Goal: Task Accomplishment & Management: Use online tool/utility

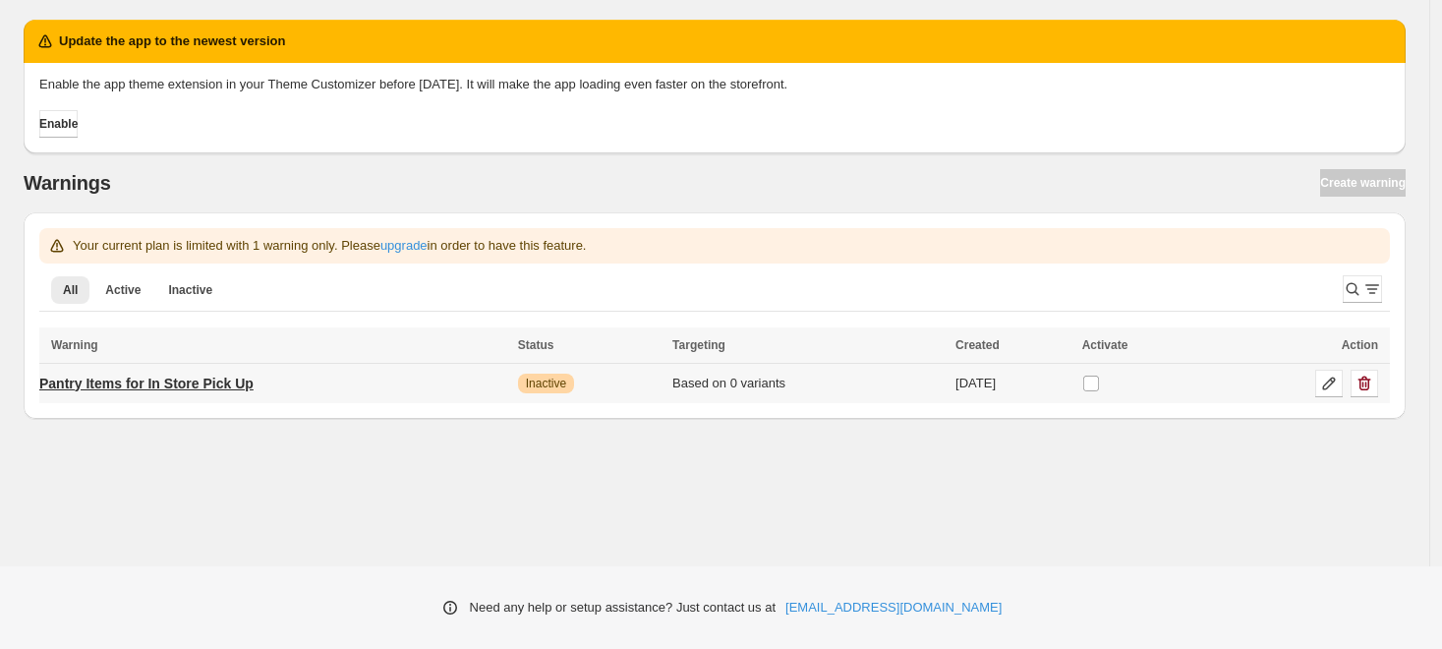
click at [187, 374] on p "Pantry Items for In Store Pick Up" at bounding box center [146, 384] width 214 height 20
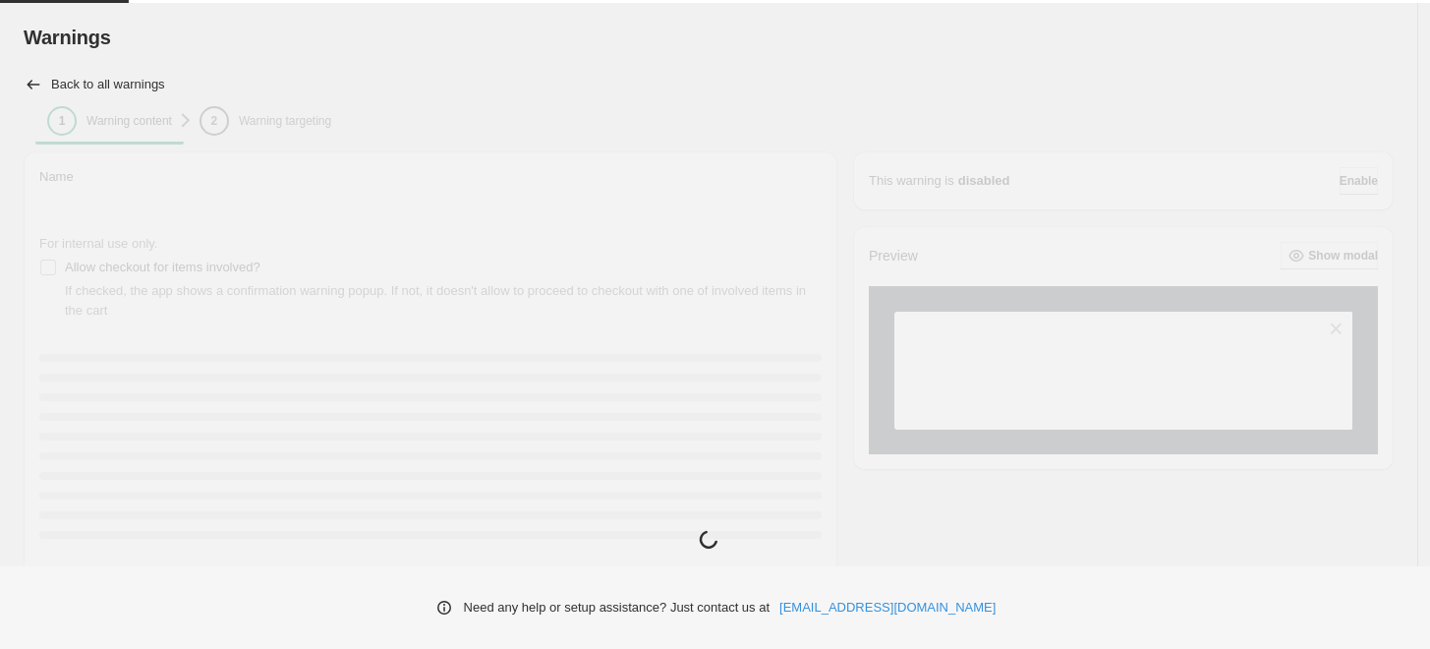
type input "**********"
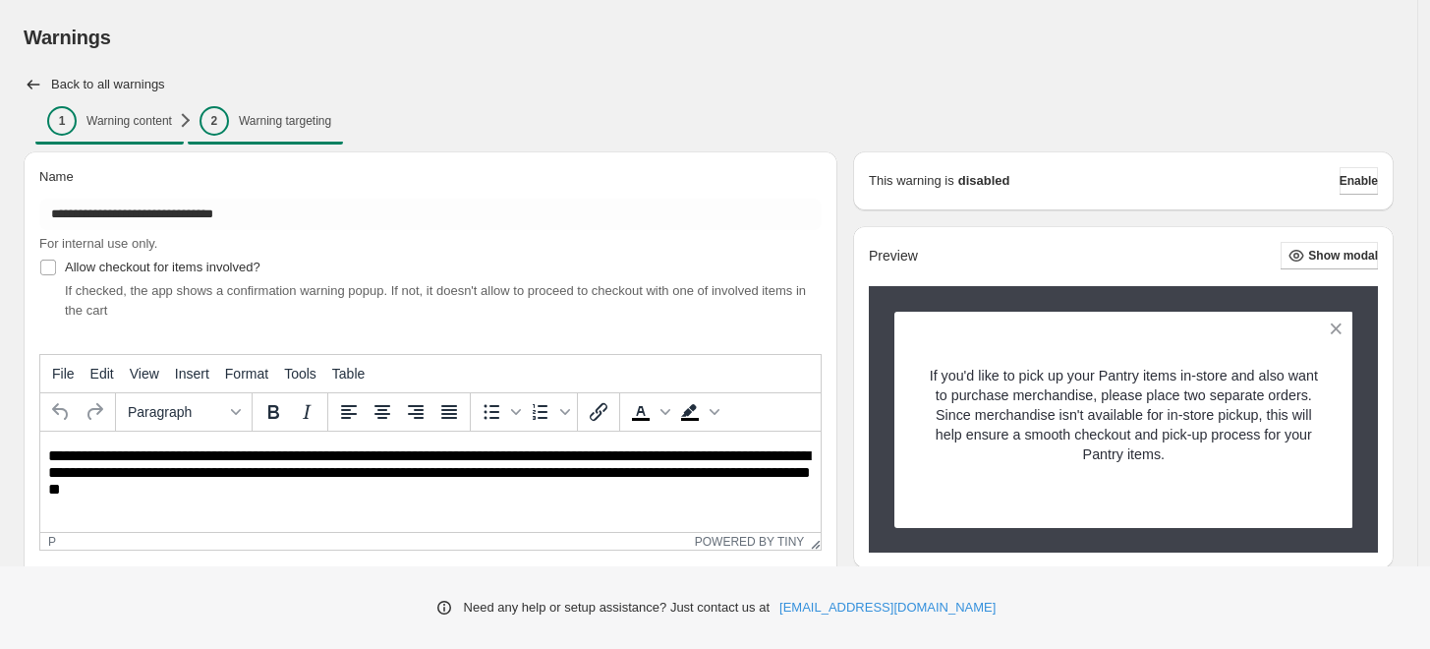
click at [253, 110] on span "2 Warning targeting" at bounding box center [266, 120] width 132 height 29
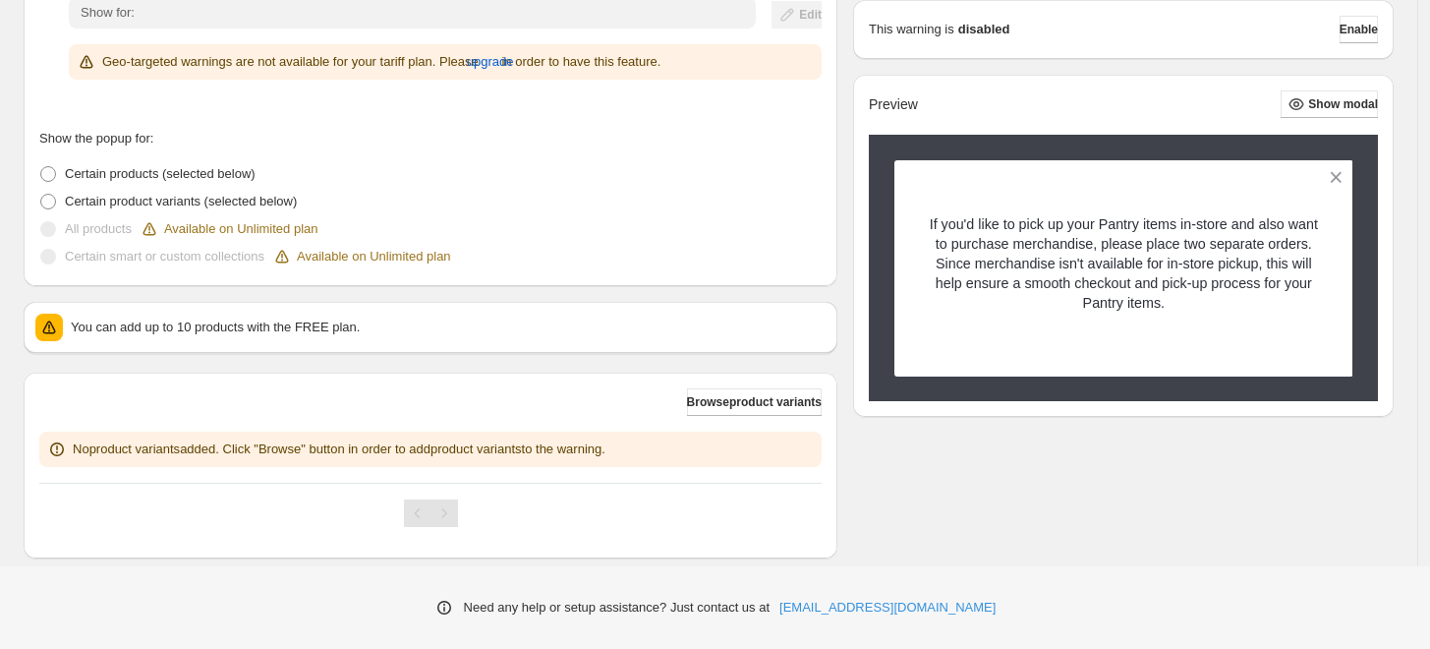
scroll to position [354, 0]
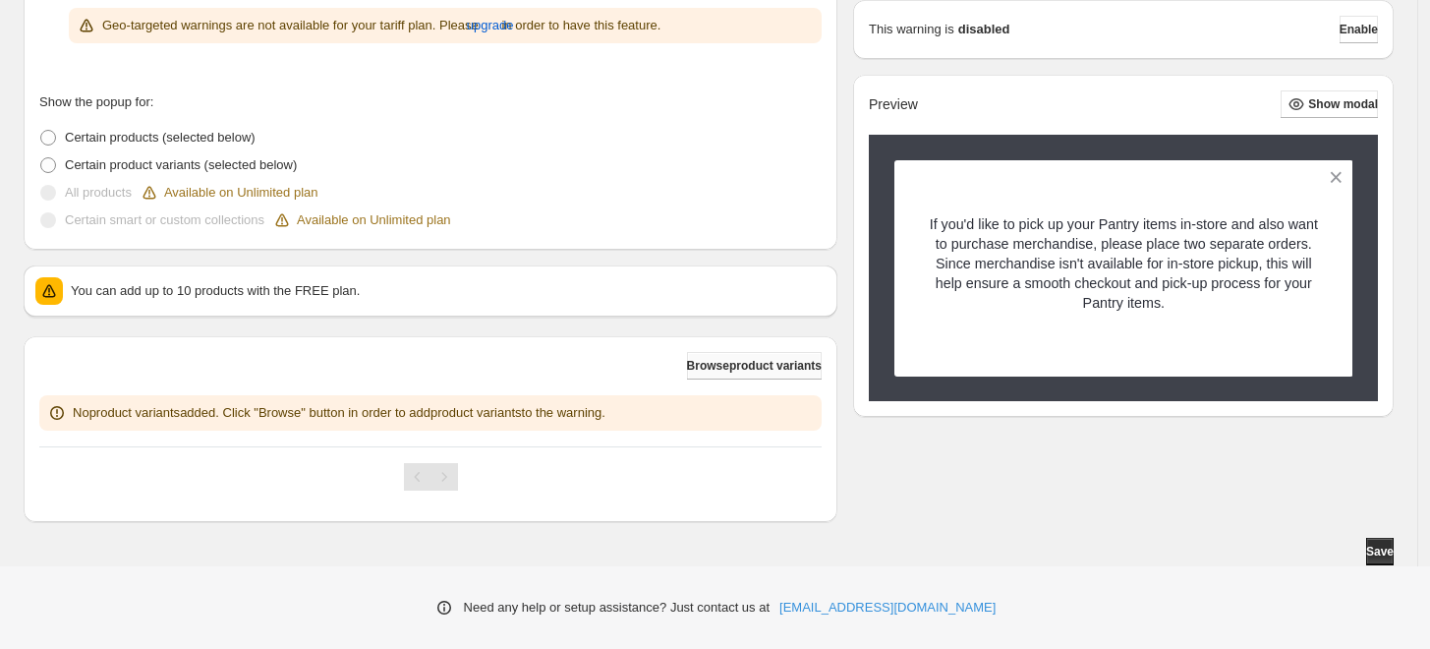
click at [715, 367] on span "Browse product variants" at bounding box center [754, 366] width 135 height 16
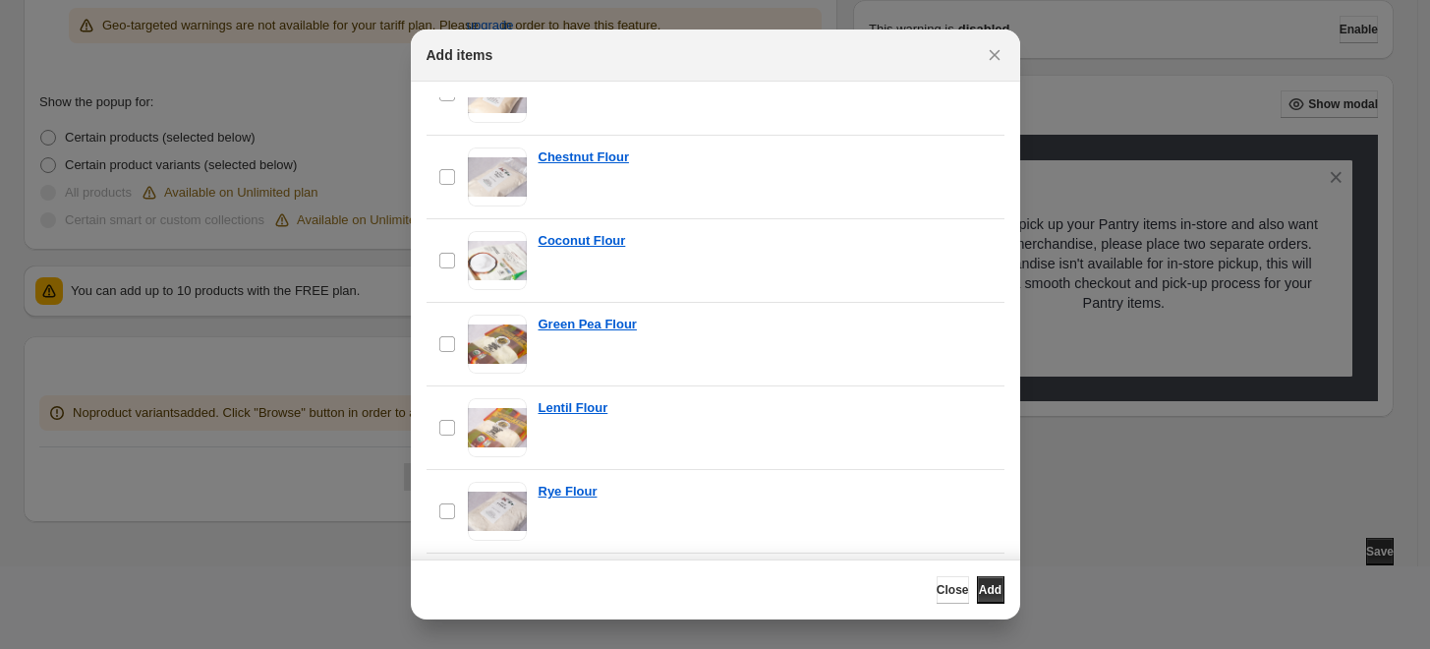
scroll to position [546, 0]
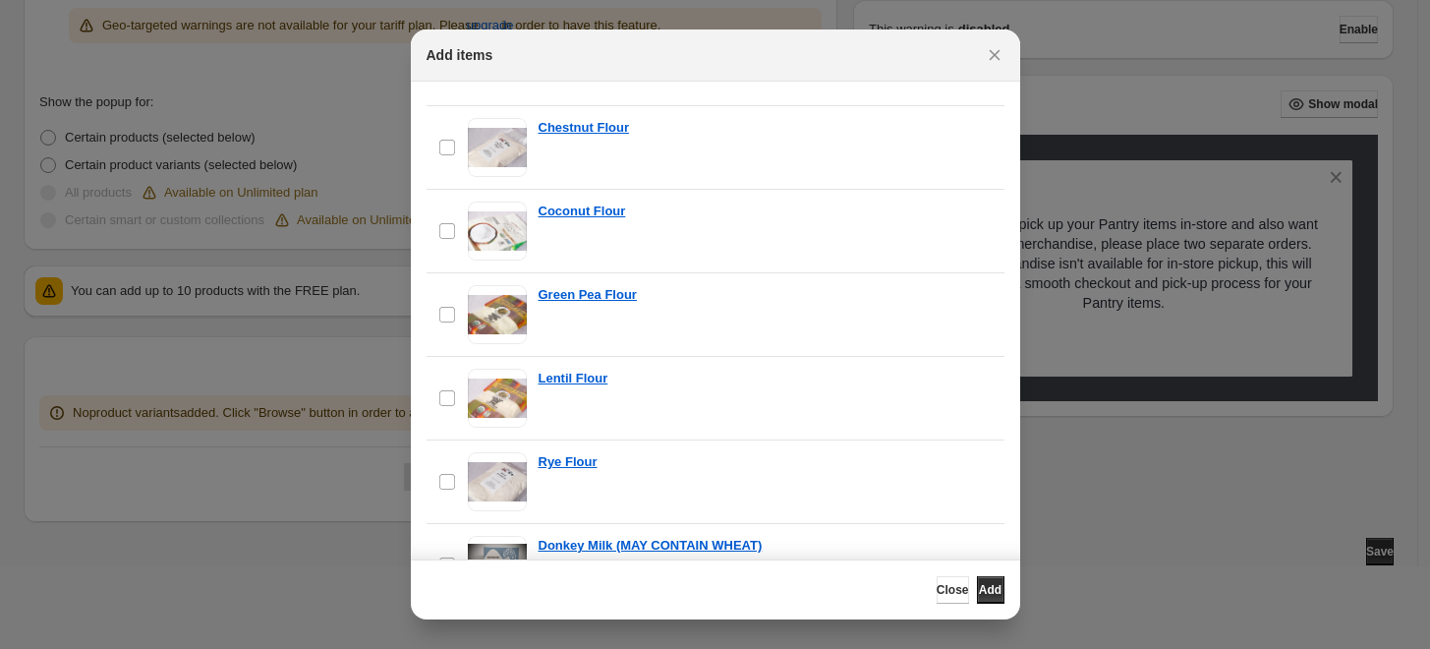
click at [247, 352] on div at bounding box center [715, 324] width 1430 height 649
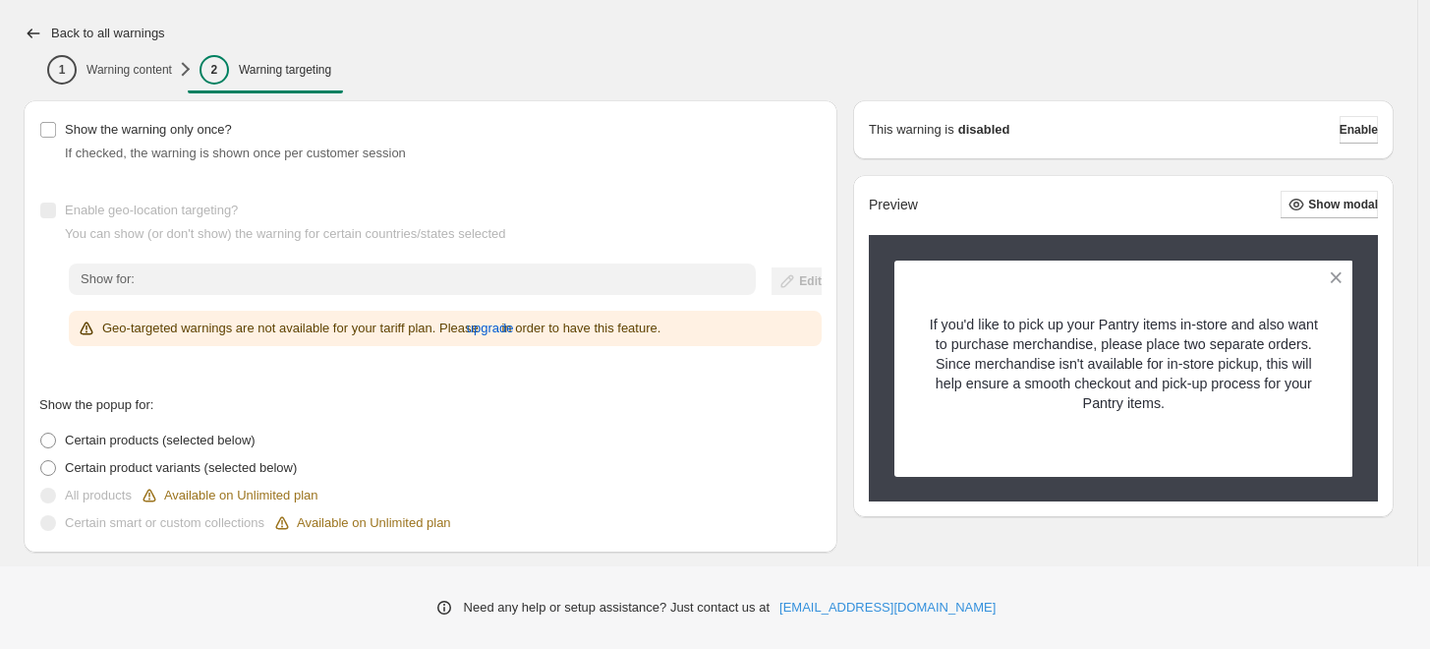
scroll to position [26, 0]
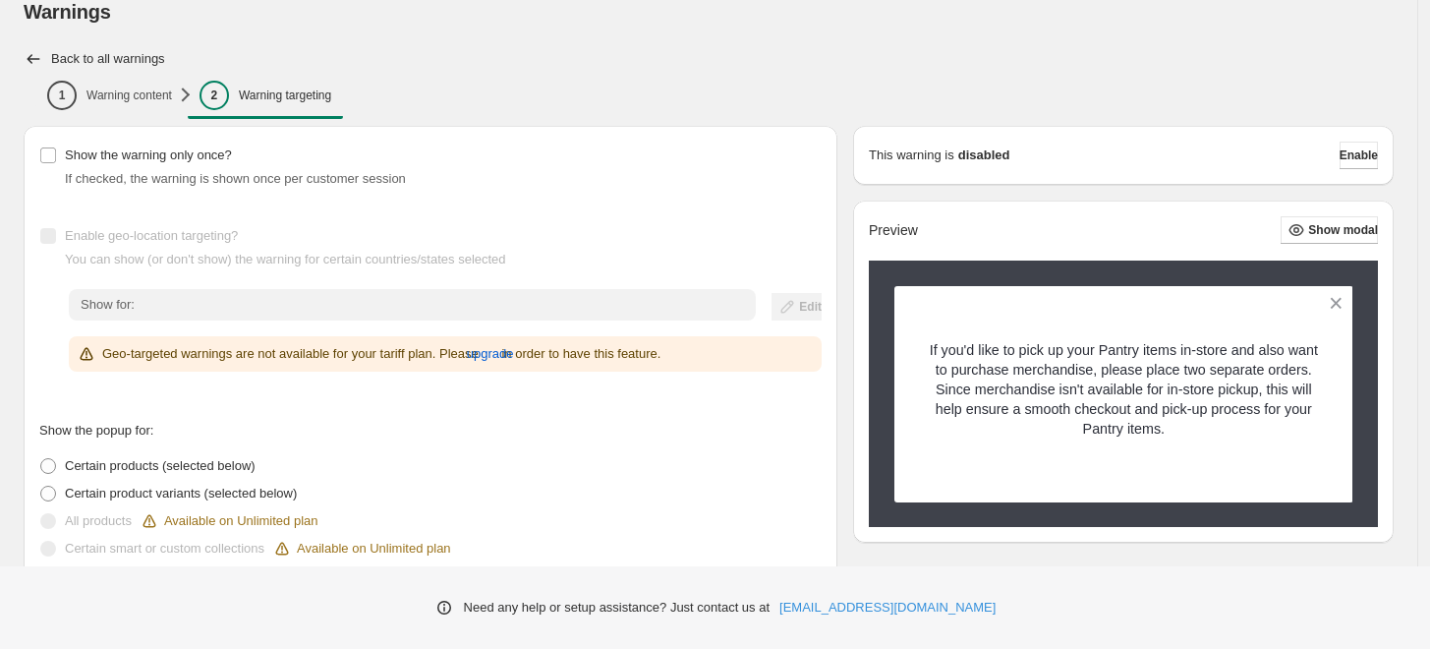
click at [666, 29] on div "Warnings. This page is ready Warnings" at bounding box center [709, 11] width 1370 height 75
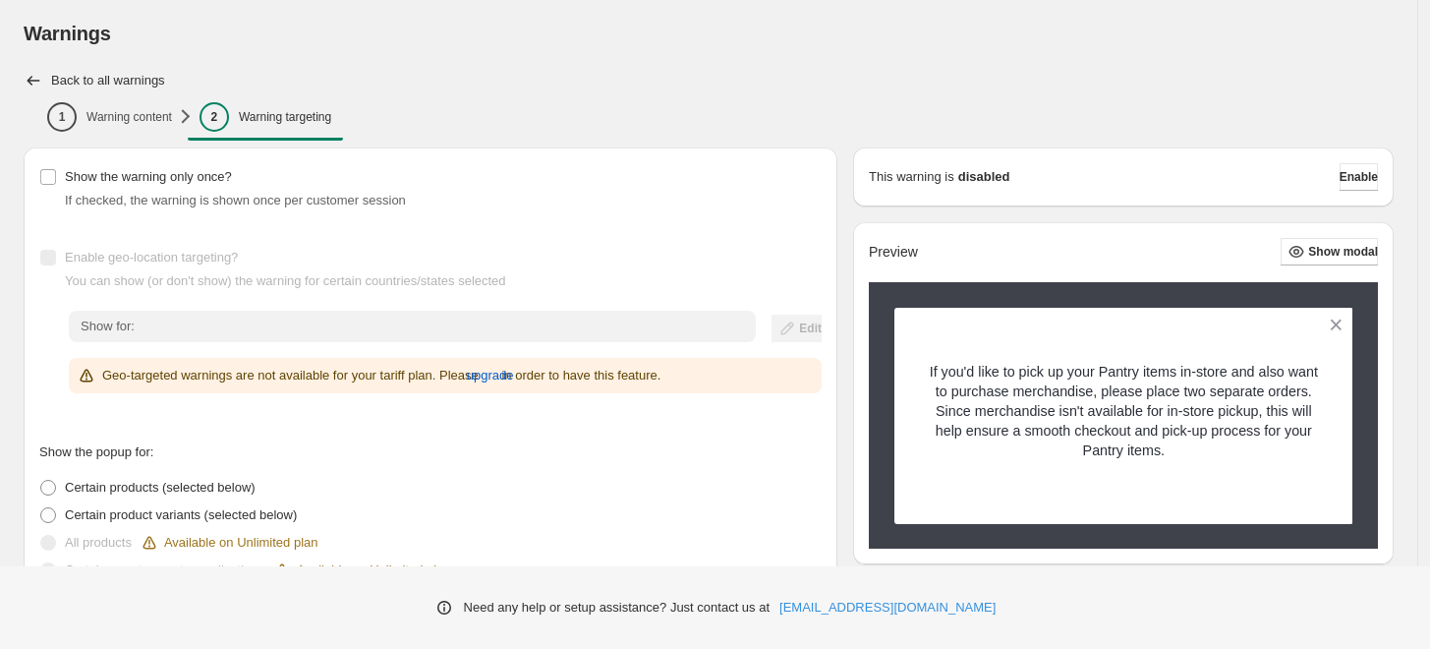
scroll to position [0, 0]
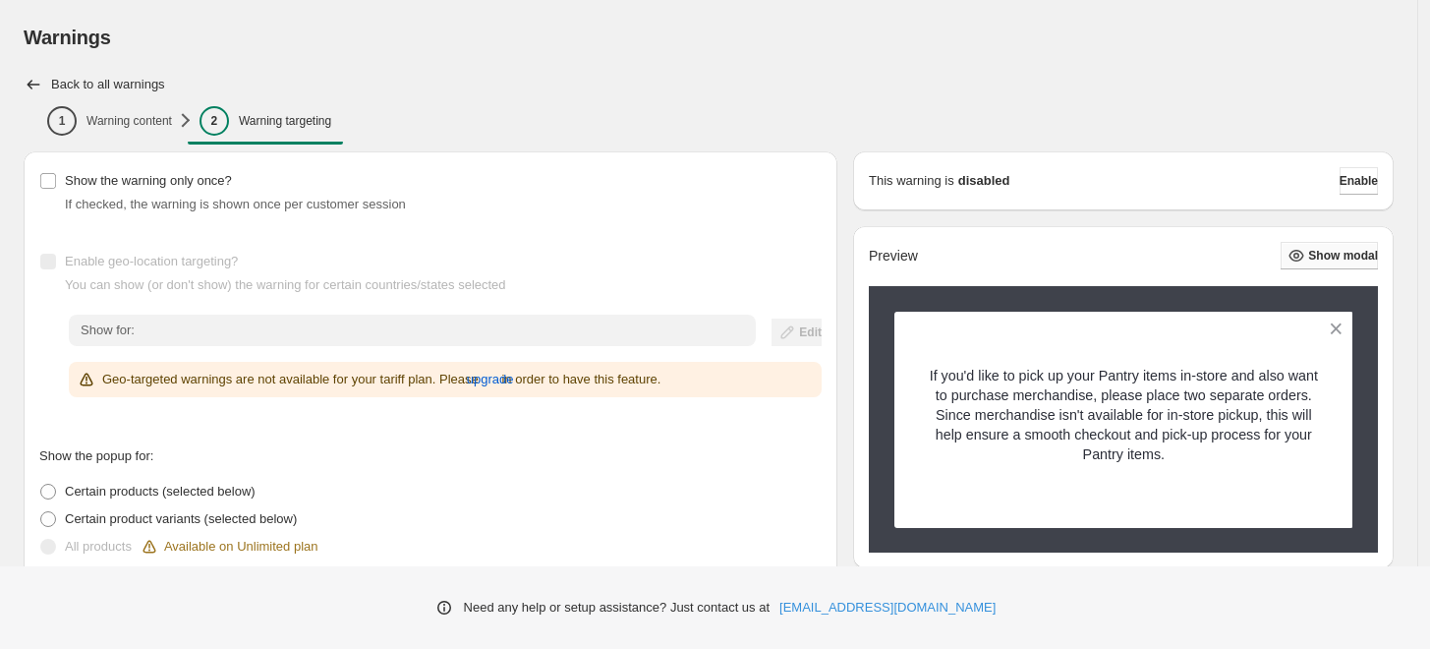
click at [1314, 245] on button "Show modal" at bounding box center [1329, 256] width 97 height 28
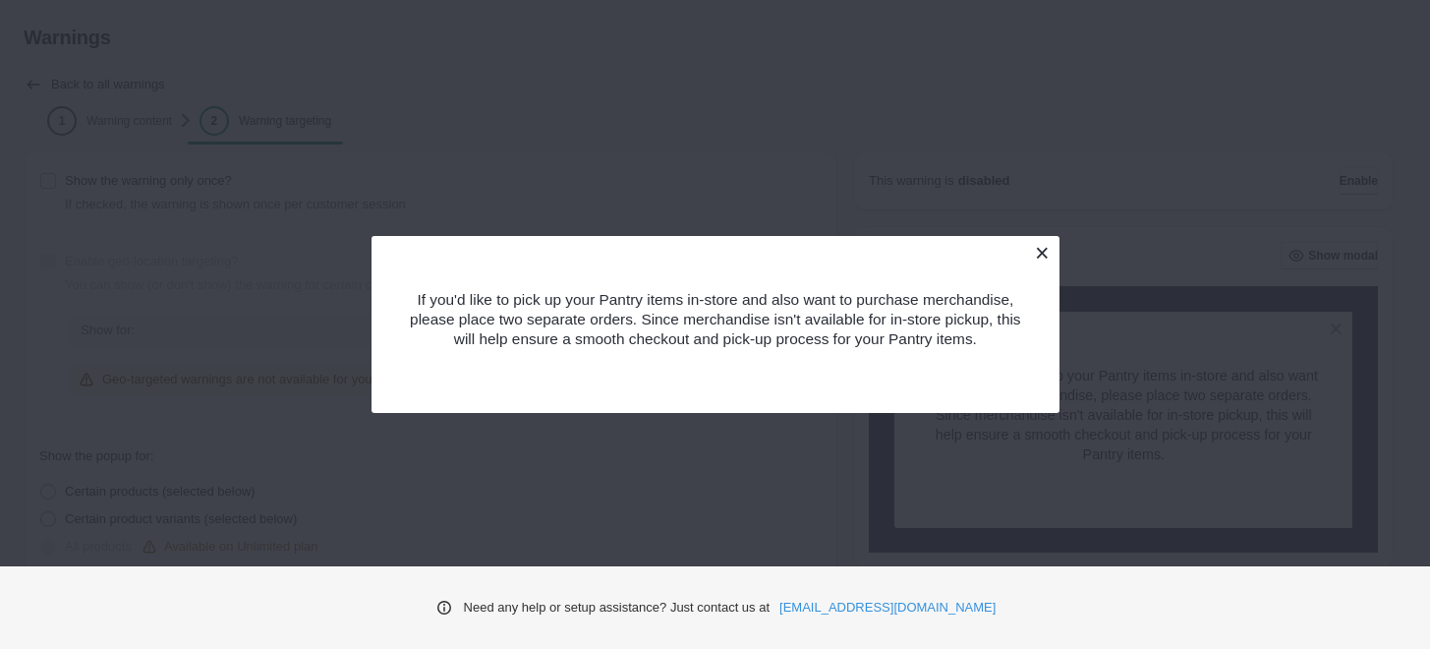
click at [1037, 253] on button at bounding box center [1042, 253] width 34 height 34
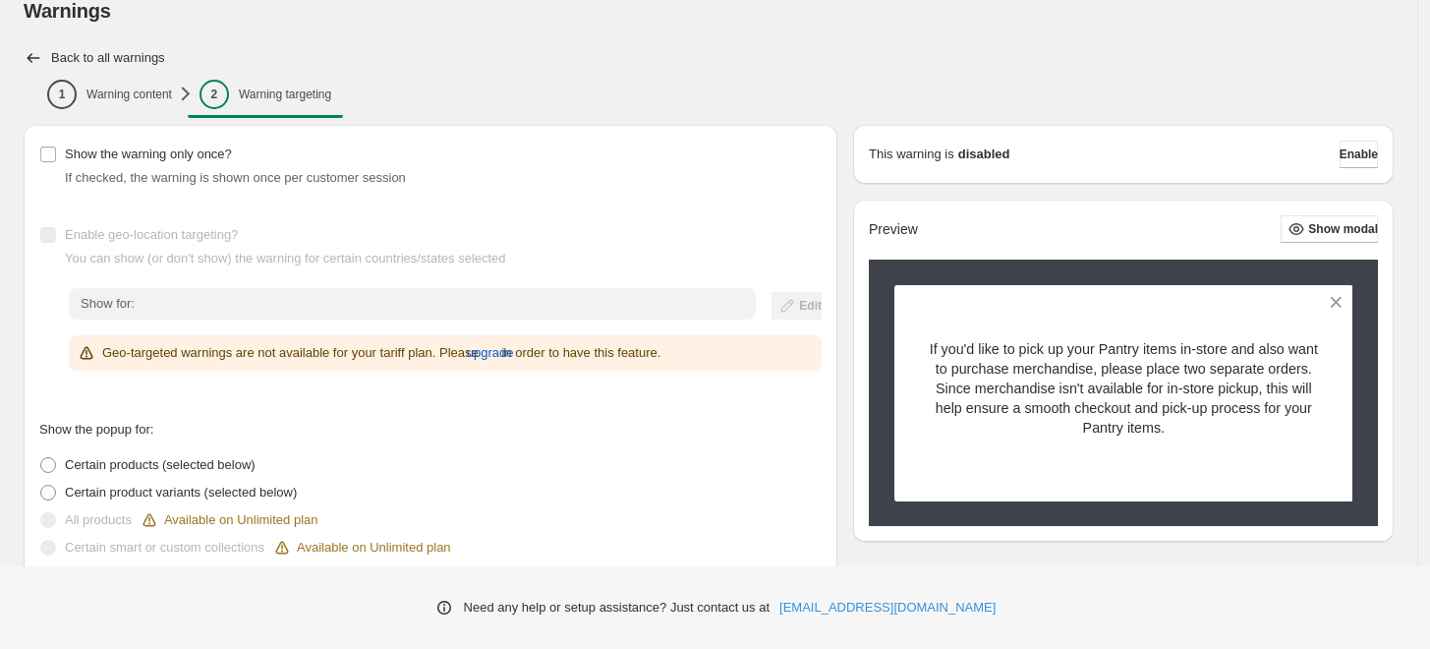
scroll to position [26, 0]
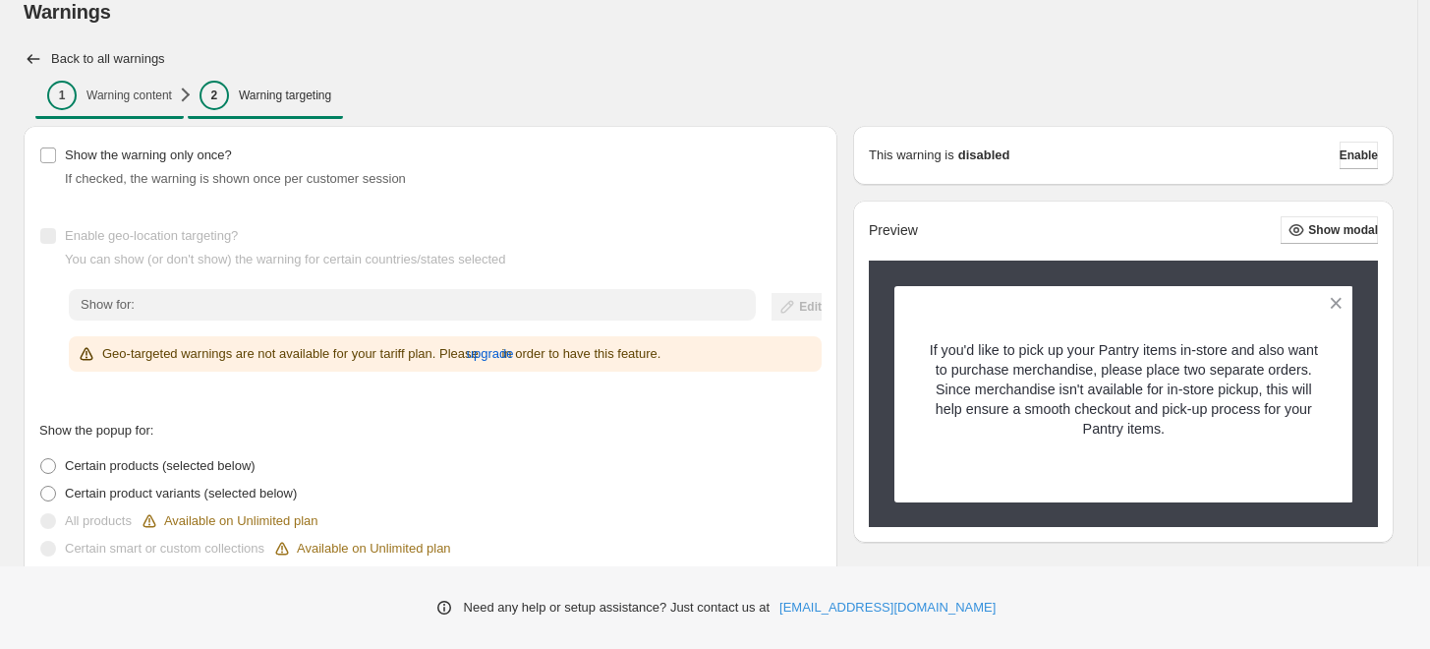
click at [149, 99] on p "Warning content" at bounding box center [130, 95] width 86 height 16
